Goal: Navigation & Orientation: Find specific page/section

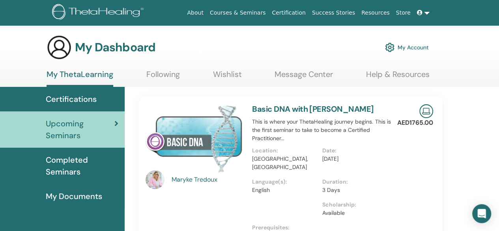
click at [154, 174] on img at bounding box center [154, 179] width 19 height 19
click at [195, 138] on img at bounding box center [193, 138] width 97 height 68
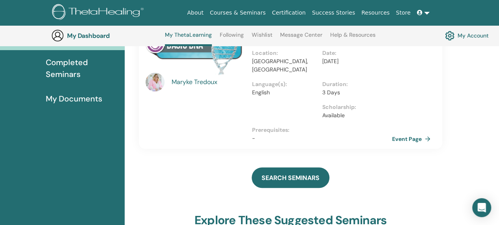
scroll to position [103, 0]
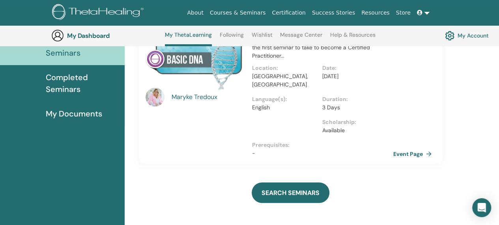
click at [415, 156] on link "Event Page" at bounding box center [413, 154] width 41 height 12
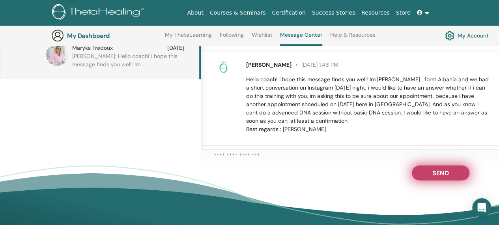
click at [443, 174] on span "Send" at bounding box center [440, 172] width 17 height 6
